Goal: Transaction & Acquisition: Obtain resource

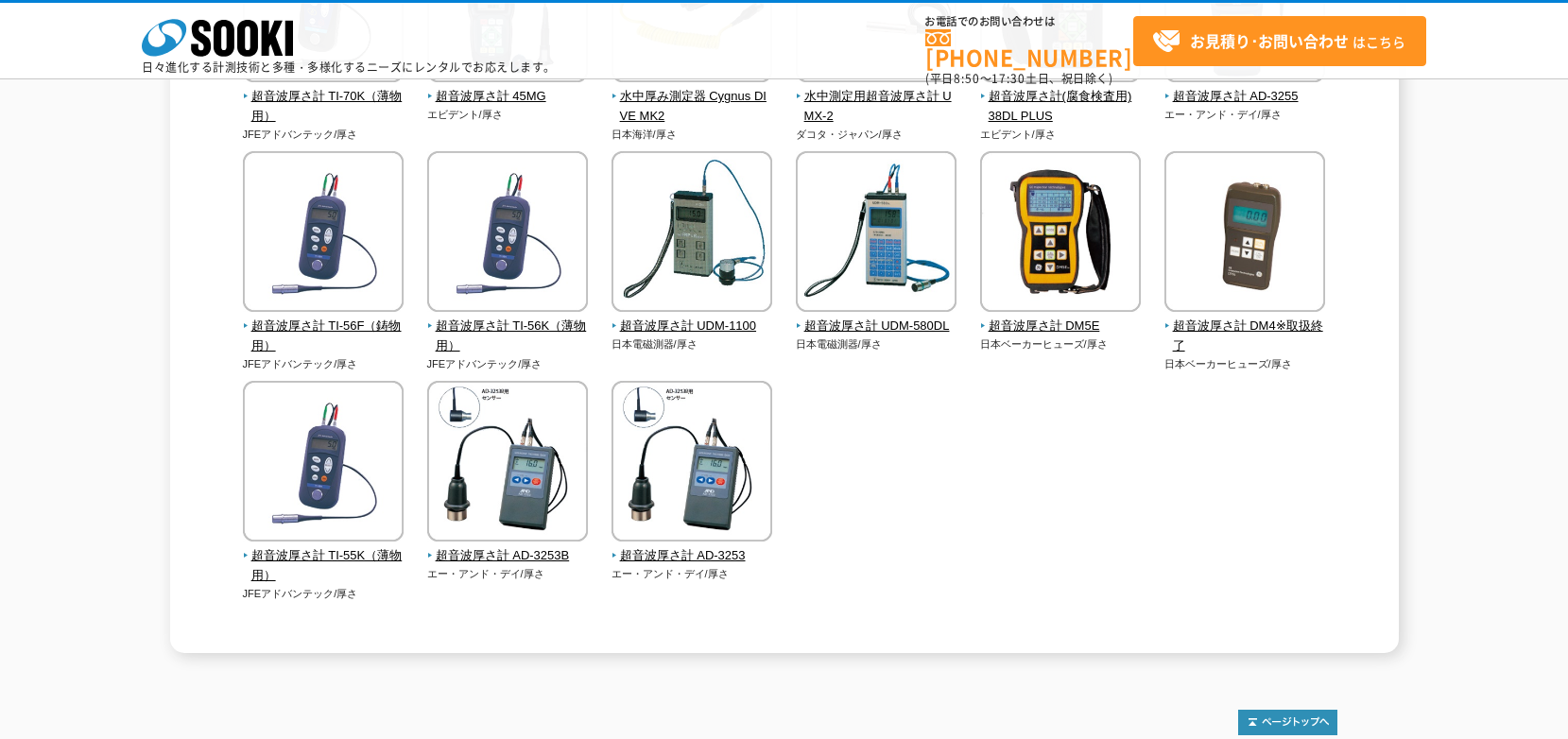
scroll to position [378, 0]
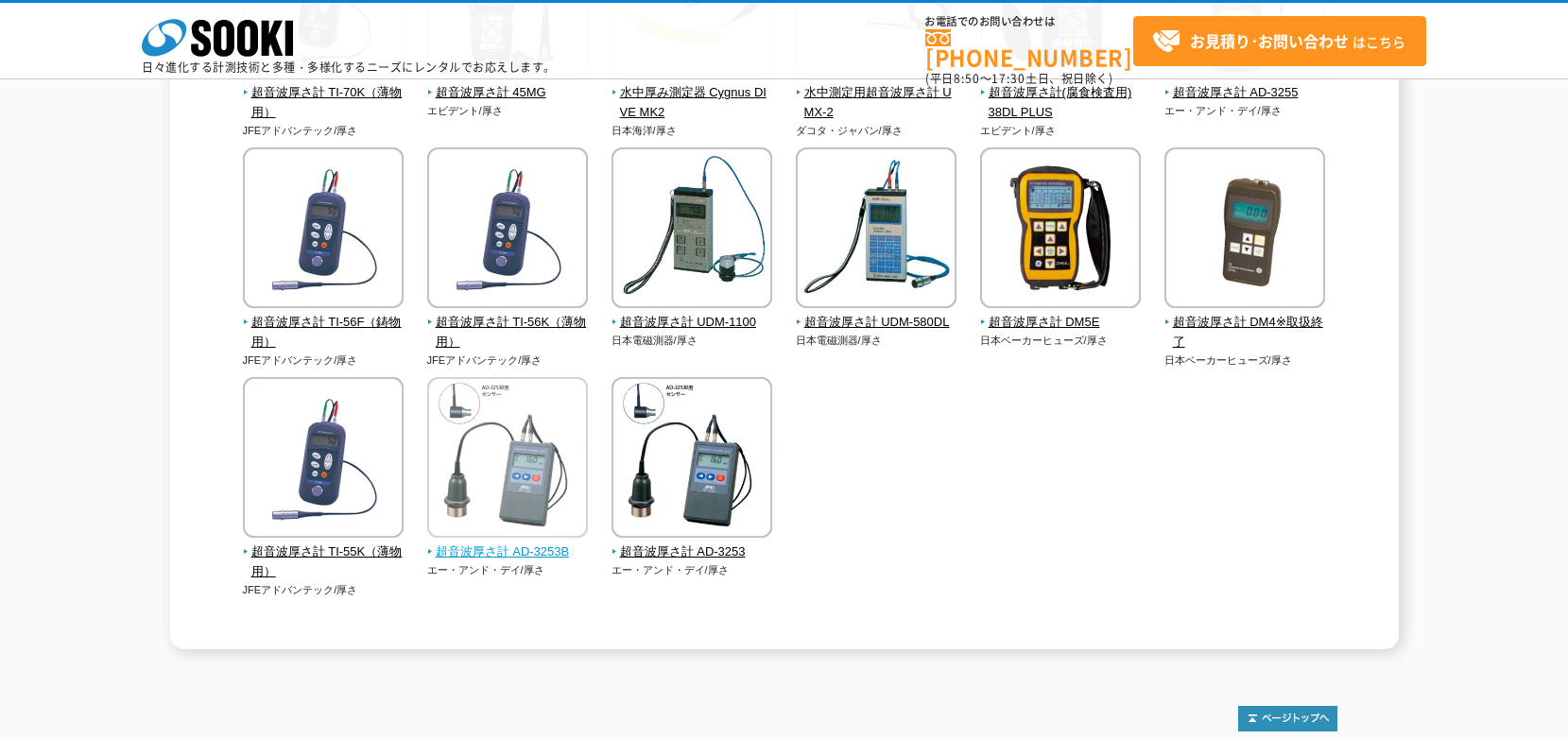
click at [542, 559] on span "超音波厚さ計 AD-3253B" at bounding box center [508, 552] width 161 height 20
click at [494, 555] on span "超音波厚さ計 AD-3253B" at bounding box center [508, 552] width 161 height 20
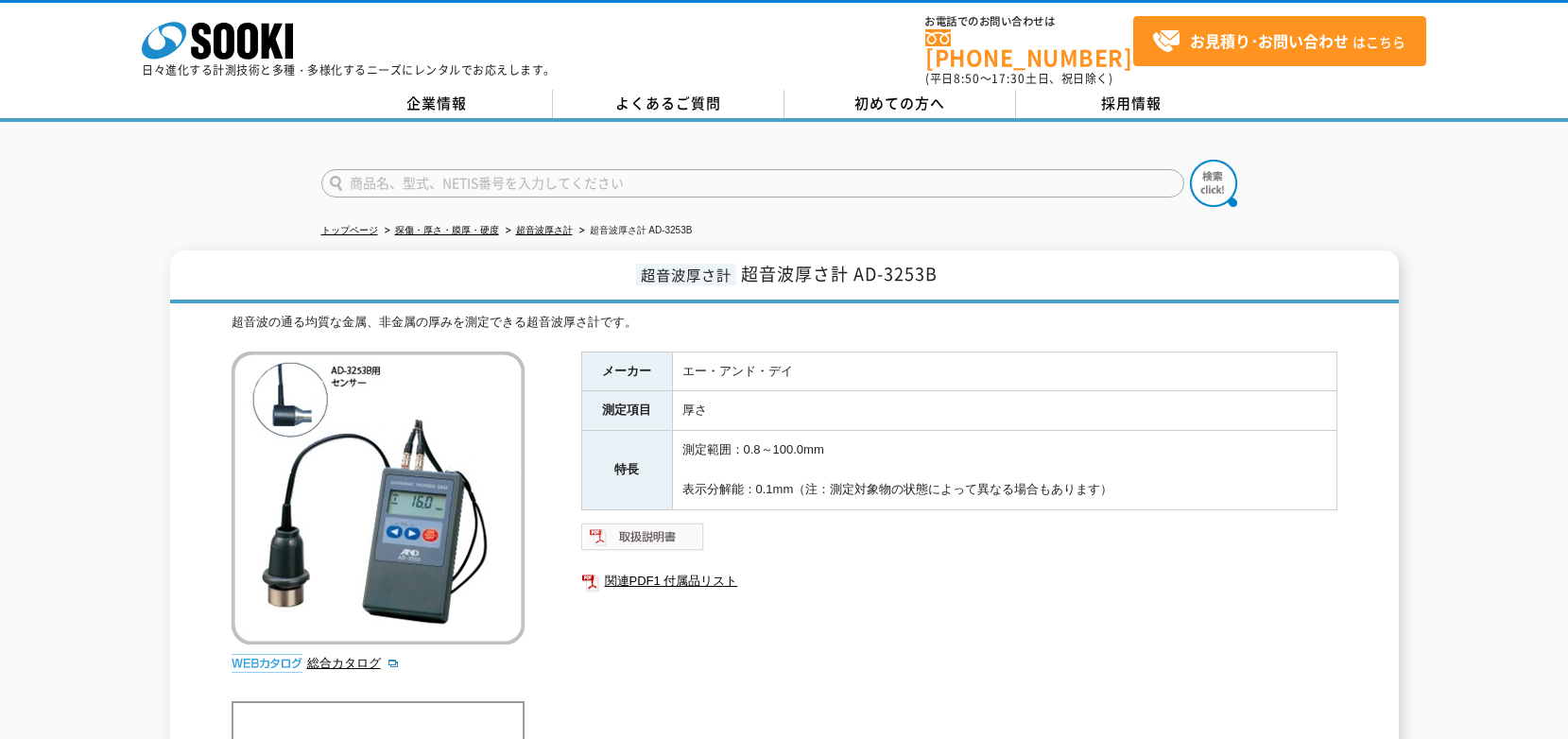
click at [659, 525] on img at bounding box center [642, 536] width 124 height 31
